Goal: Task Accomplishment & Management: Manage account settings

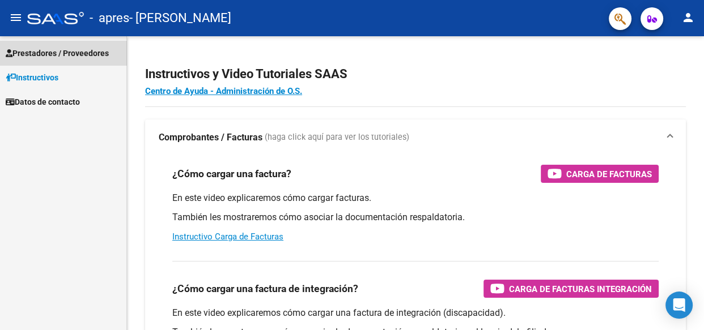
click at [88, 52] on span "Prestadores / Proveedores" at bounding box center [57, 53] width 103 height 12
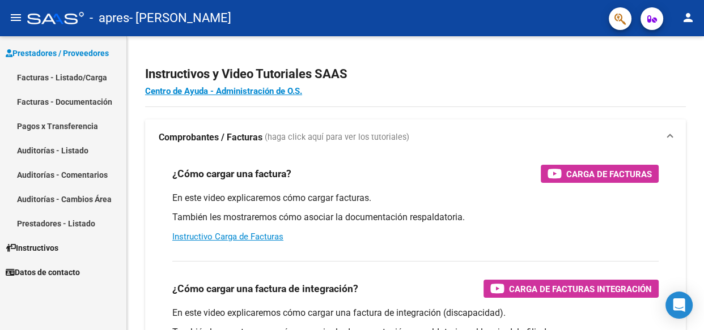
click at [88, 78] on link "Facturas - Listado/Carga" at bounding box center [63, 77] width 126 height 24
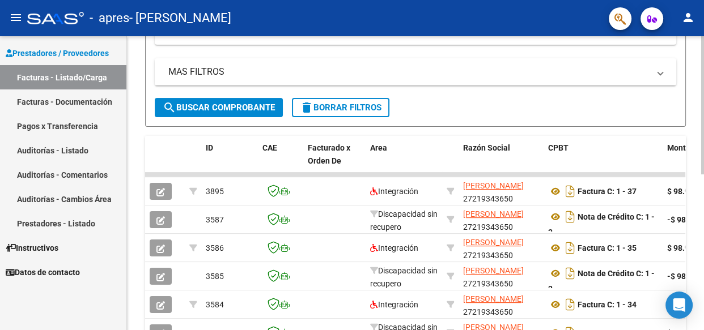
scroll to position [213, 0]
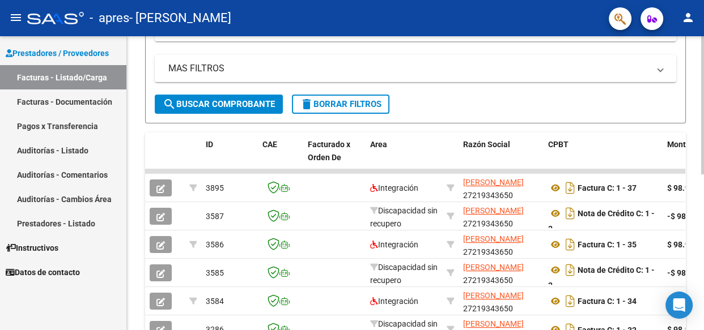
click at [702, 184] on div at bounding box center [702, 208] width 3 height 138
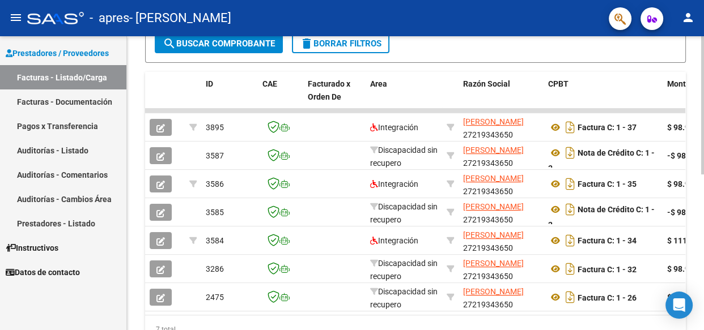
scroll to position [284, 0]
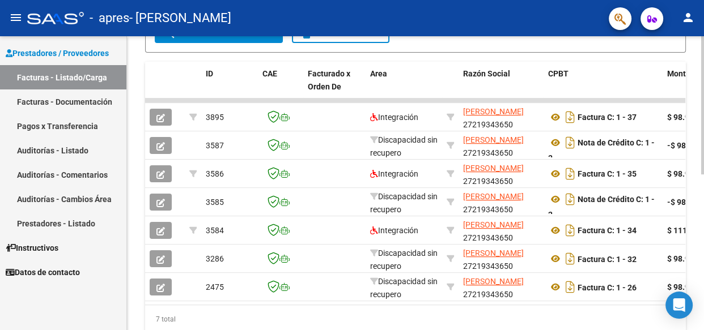
click at [702, 218] on div at bounding box center [702, 242] width 3 height 138
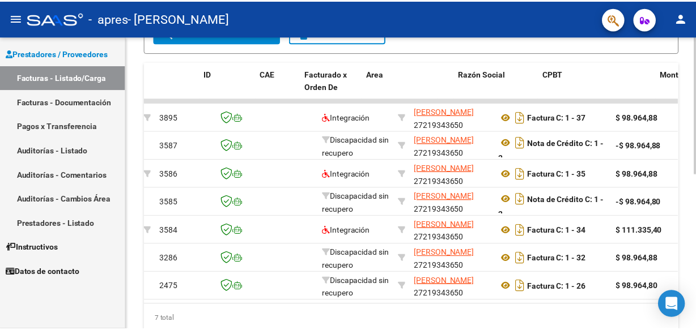
scroll to position [0, 0]
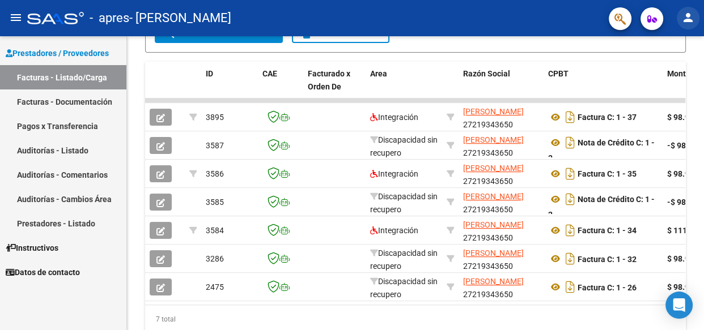
click at [688, 20] on mat-icon "person" at bounding box center [688, 18] width 14 height 14
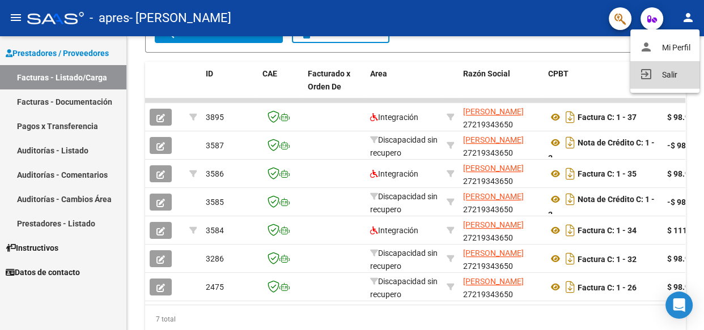
click at [666, 73] on button "exit_to_app Salir" at bounding box center [664, 74] width 69 height 27
